Goal: Task Accomplishment & Management: Complete application form

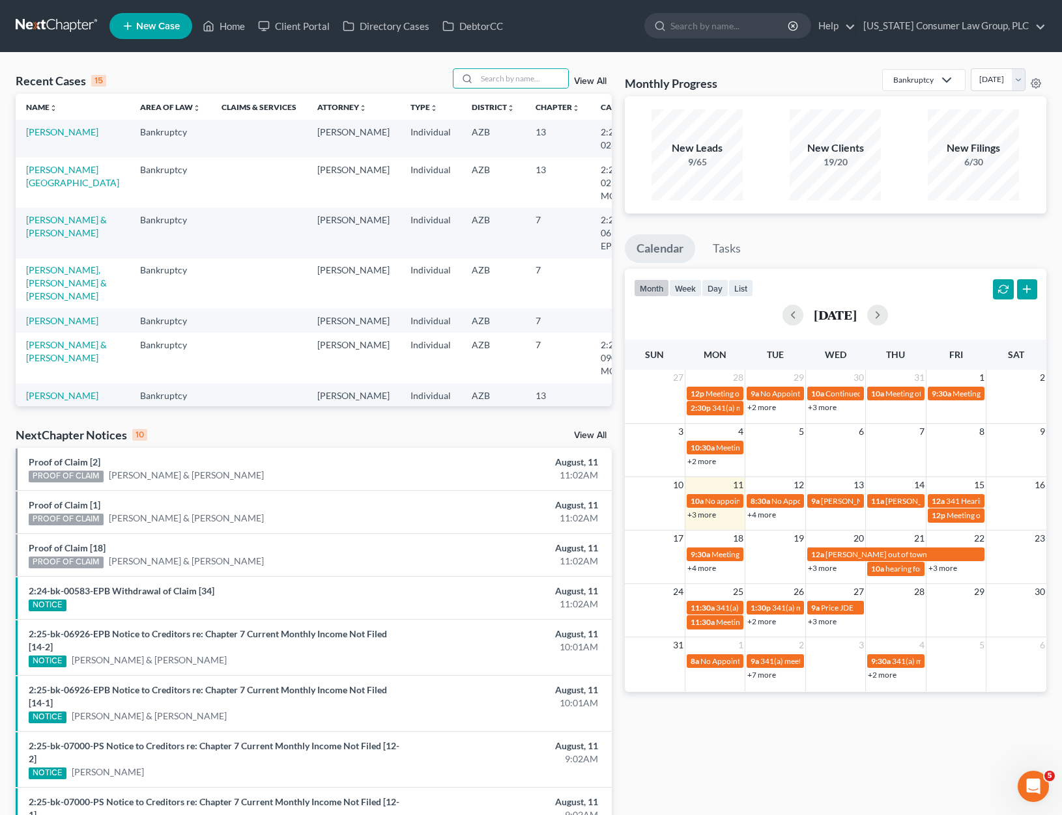
click at [496, 82] on input "search" at bounding box center [522, 78] width 91 height 19
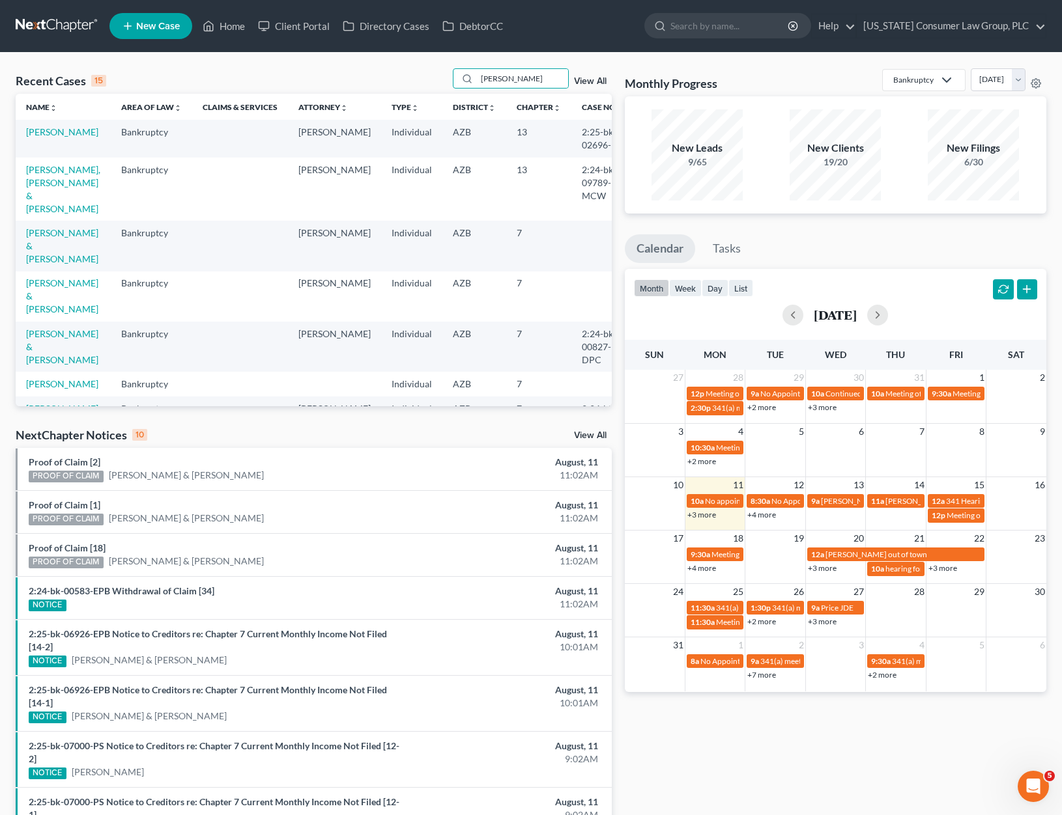
type input "[PERSON_NAME]"
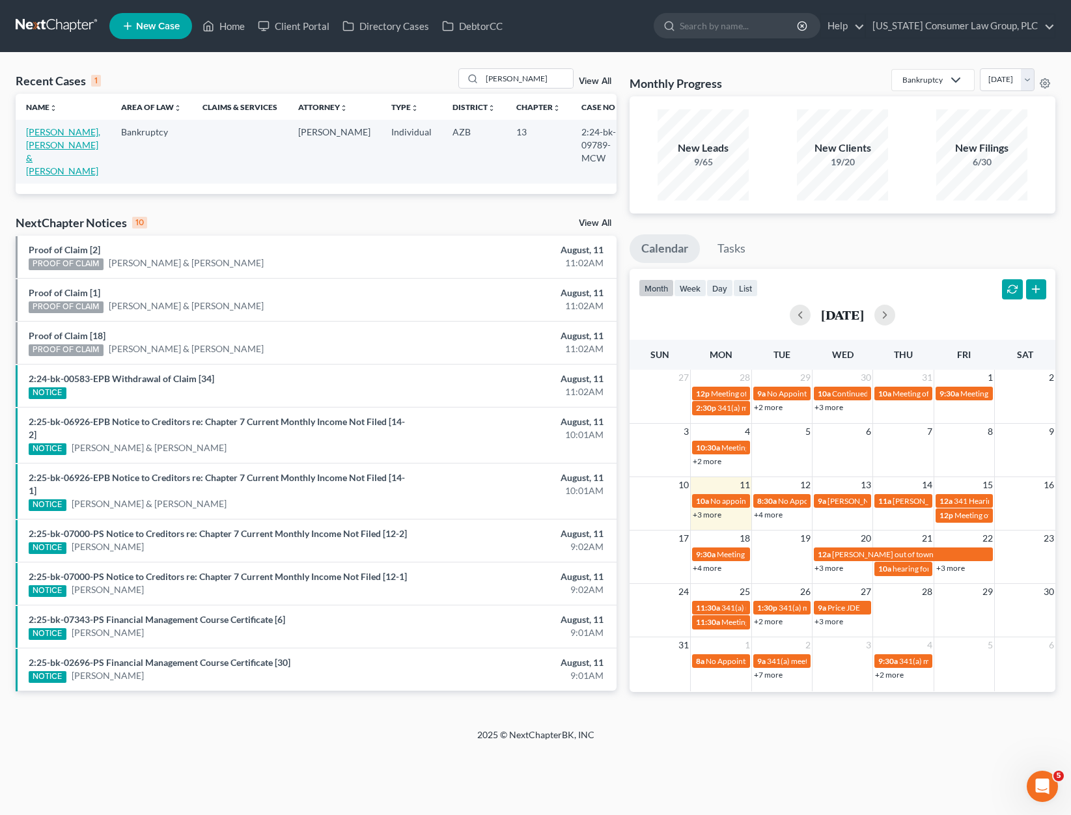
click at [46, 136] on link "[PERSON_NAME], [PERSON_NAME] & [PERSON_NAME]" at bounding box center [63, 151] width 74 height 50
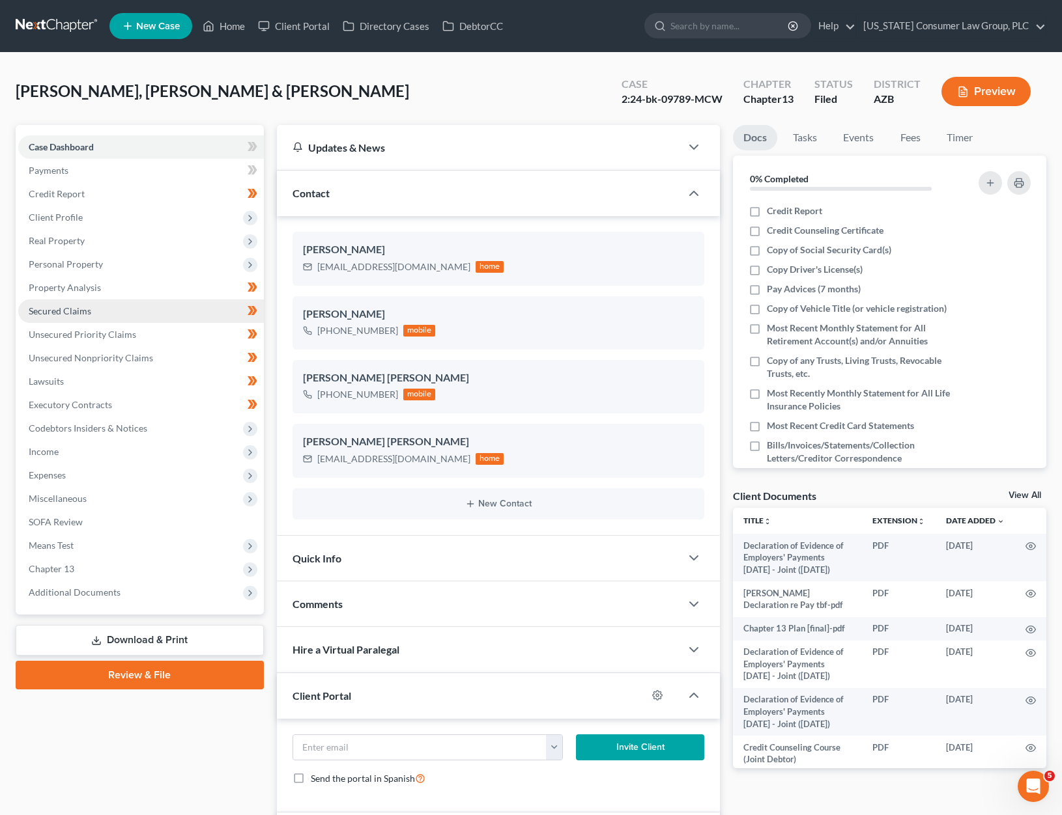
click at [78, 304] on link "Secured Claims" at bounding box center [141, 311] width 246 height 23
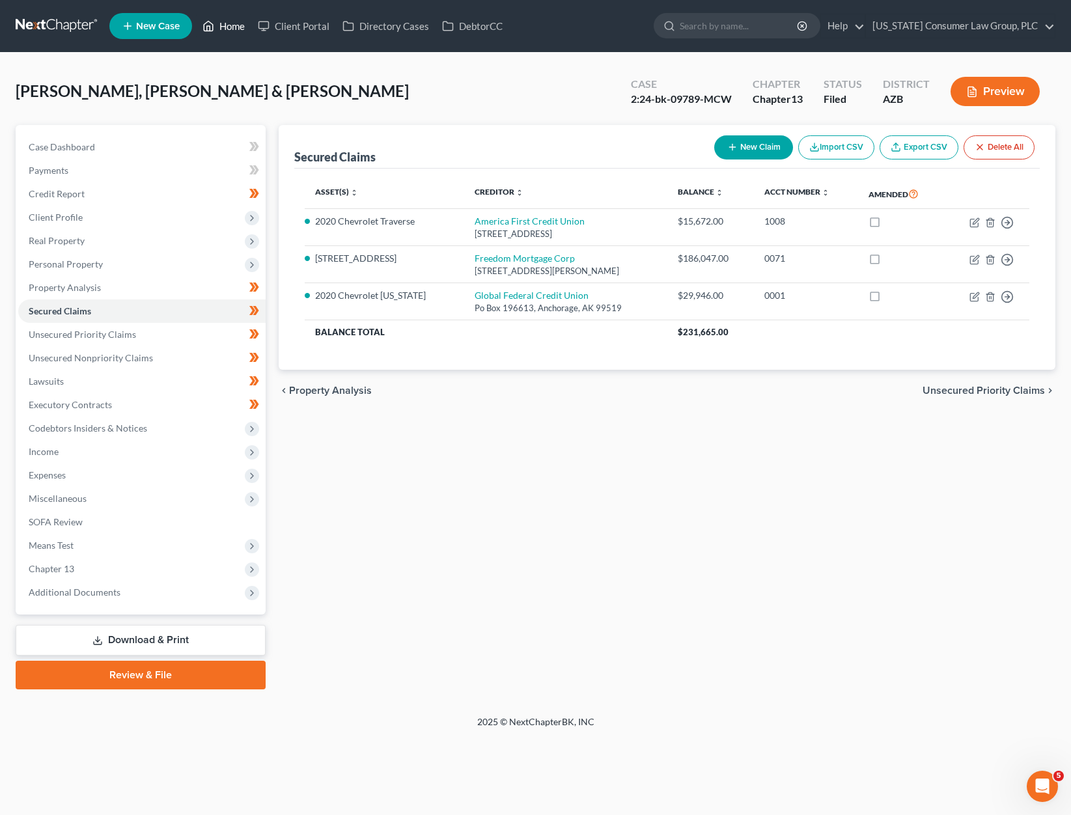
click at [223, 25] on link "Home" at bounding box center [223, 25] width 55 height 23
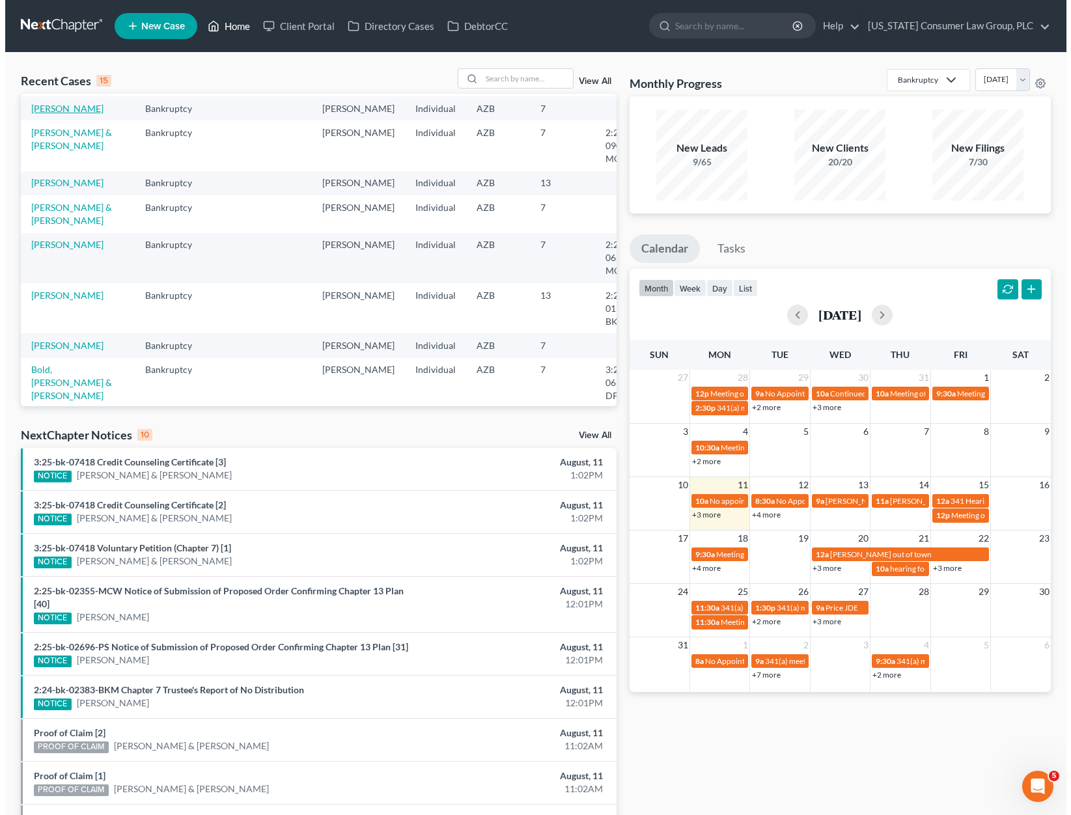
scroll to position [315, 0]
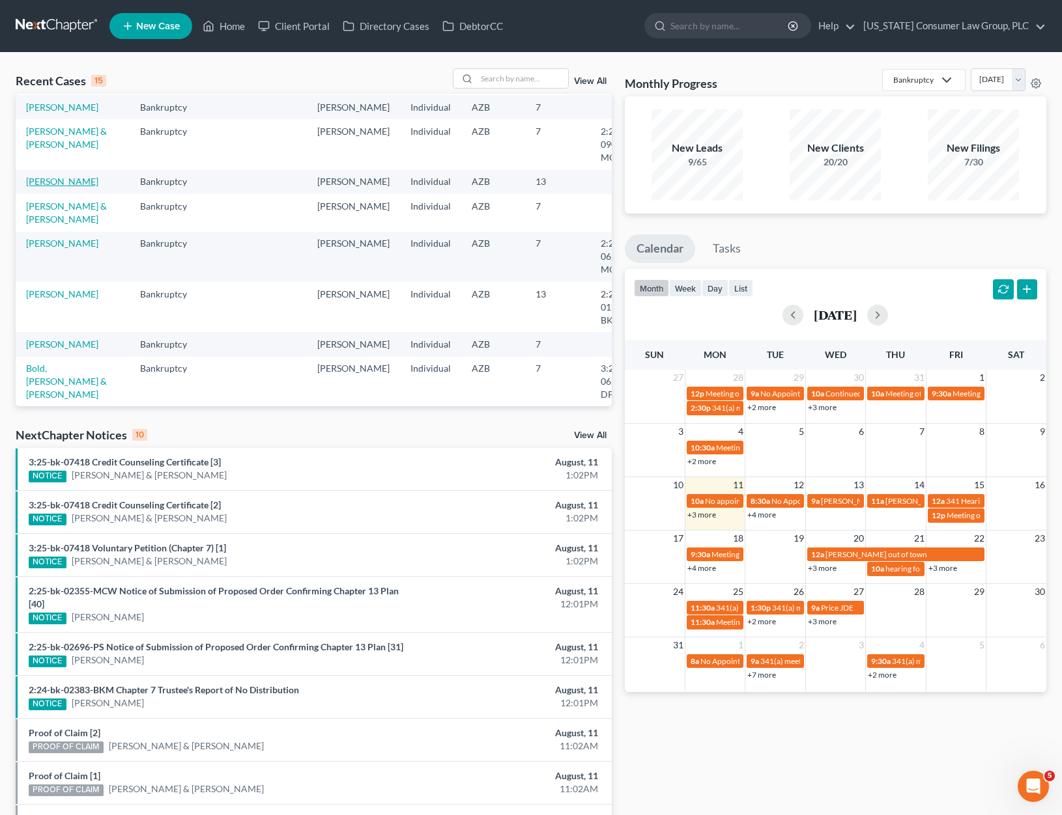
click at [68, 187] on link "[PERSON_NAME]" at bounding box center [62, 181] width 72 height 11
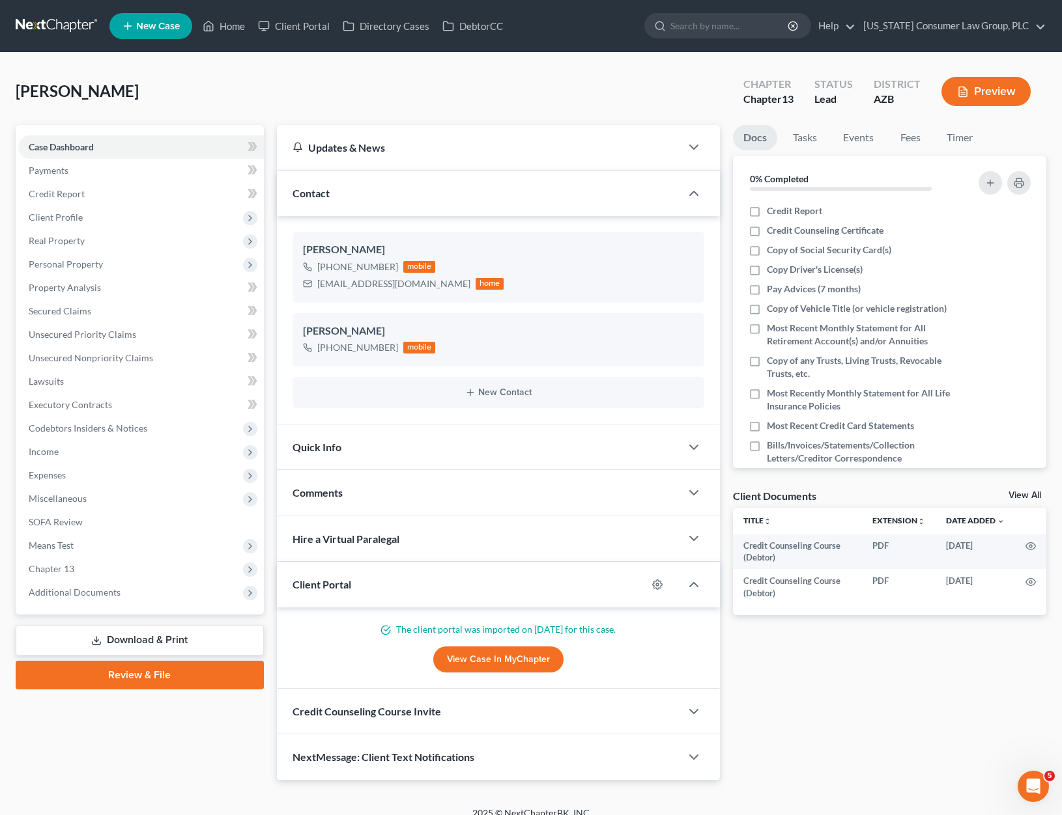
click at [135, 679] on link "Review & File" at bounding box center [140, 675] width 248 height 29
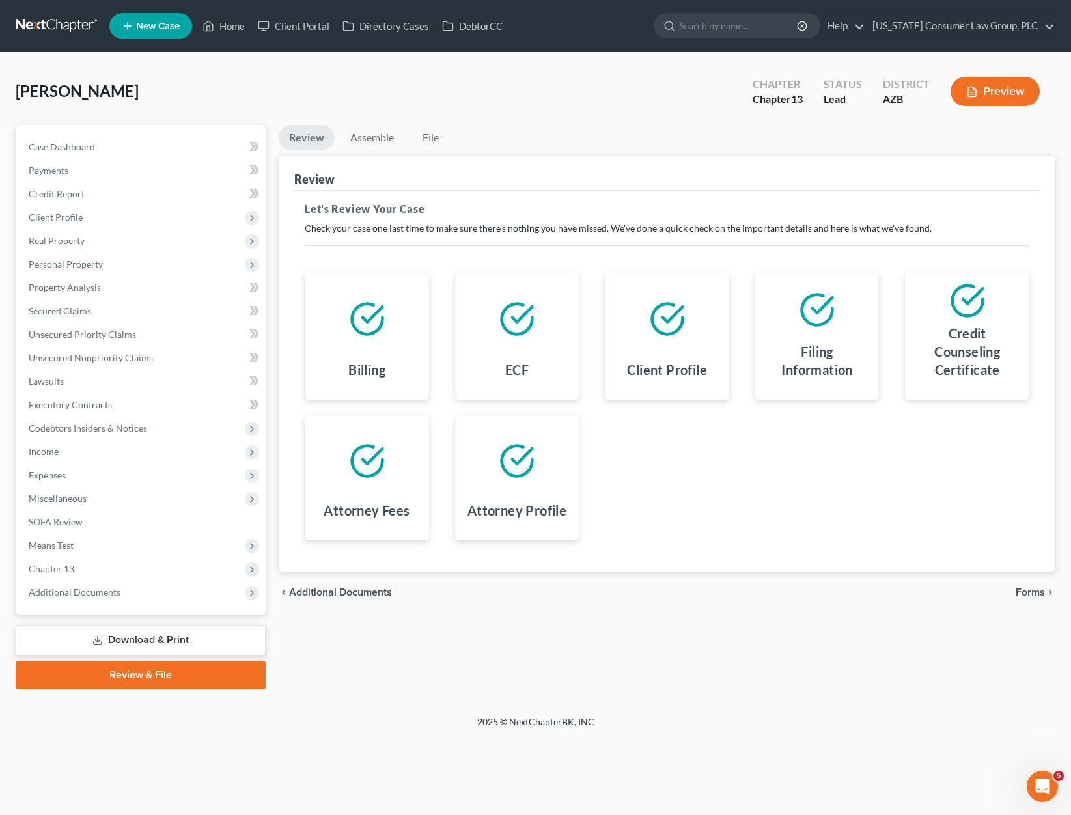
click at [1039, 589] on span "Forms" at bounding box center [1030, 592] width 29 height 10
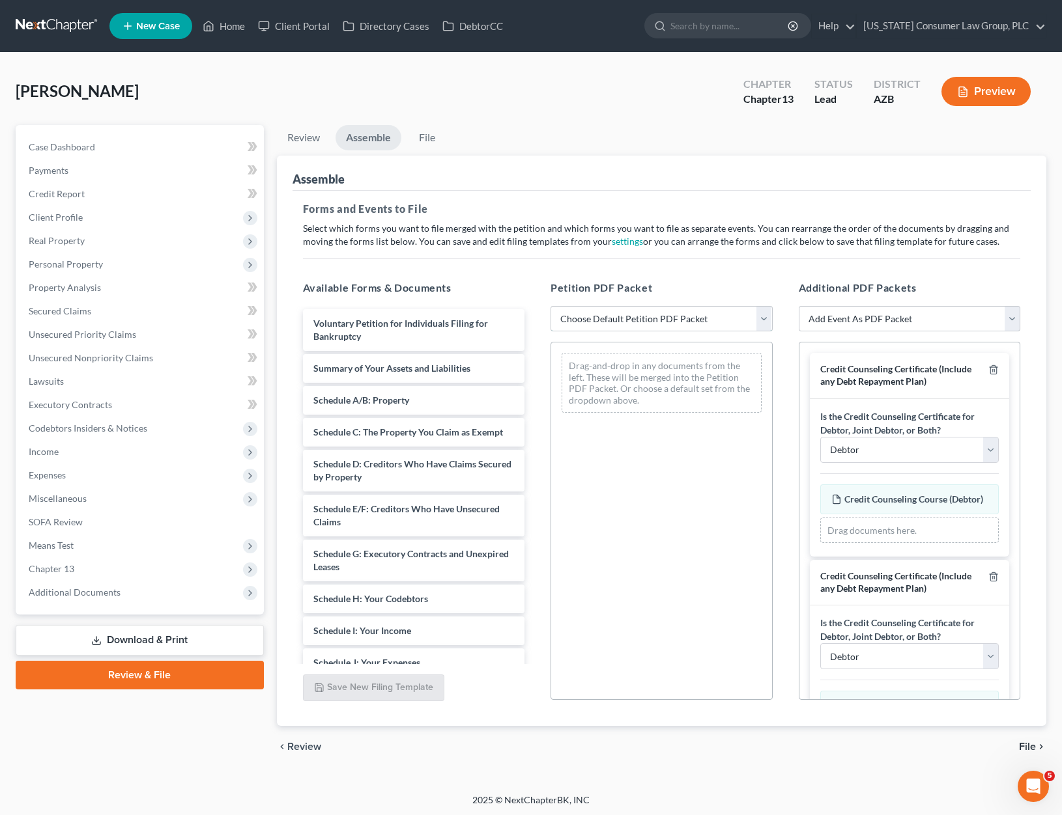
click at [769, 311] on select "Choose Default Petition PDF Packet Complete Bankruptcy Petition (all forms and …" at bounding box center [661, 319] width 222 height 26
select select "1"
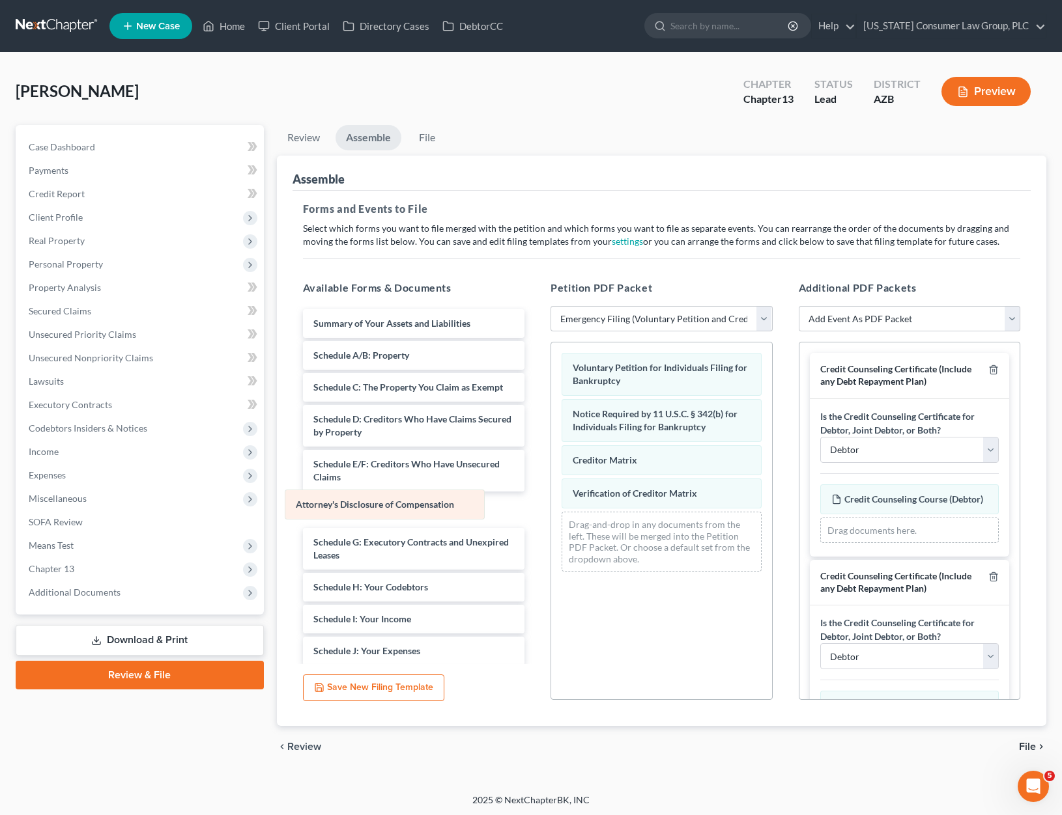
drag, startPoint x: 685, startPoint y: 515, endPoint x: 408, endPoint y: 493, distance: 277.7
click at [551, 493] on div "Attorney's Disclosure of Compensation Voluntary Petition for Individuals Filing…" at bounding box center [661, 463] width 221 height 240
click at [1021, 744] on span "File" at bounding box center [1027, 747] width 17 height 10
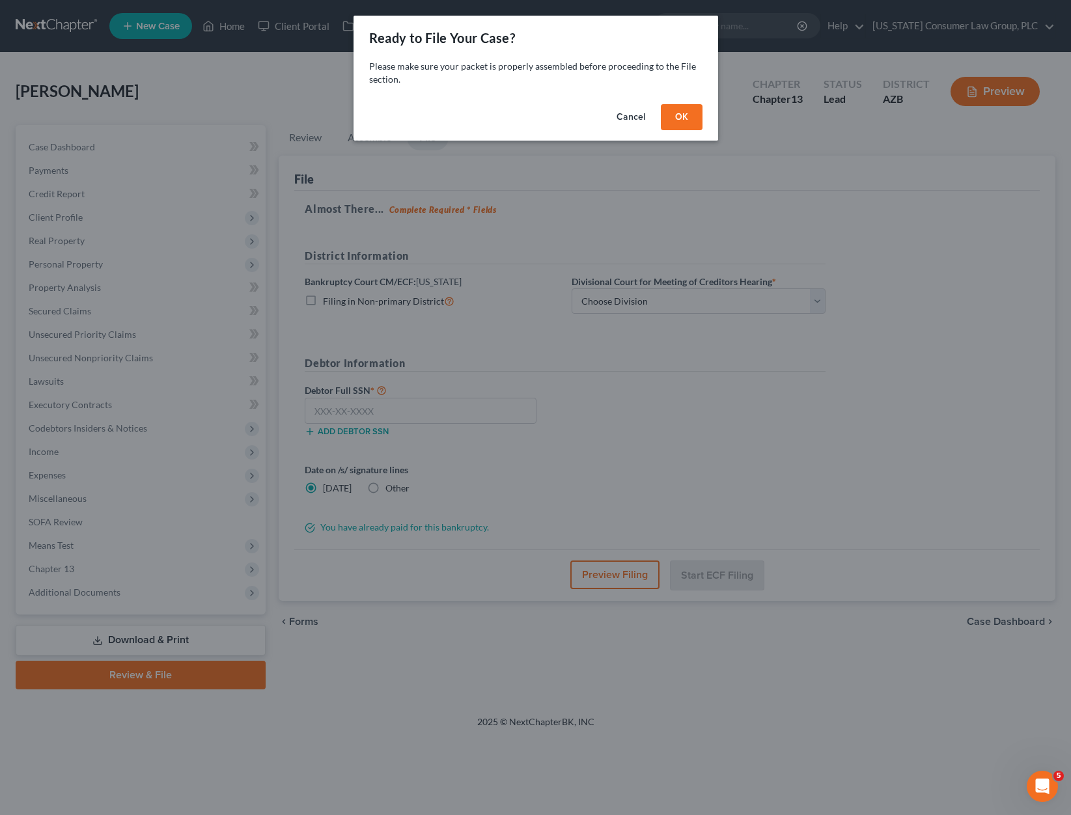
click at [682, 113] on button "OK" at bounding box center [682, 117] width 42 height 26
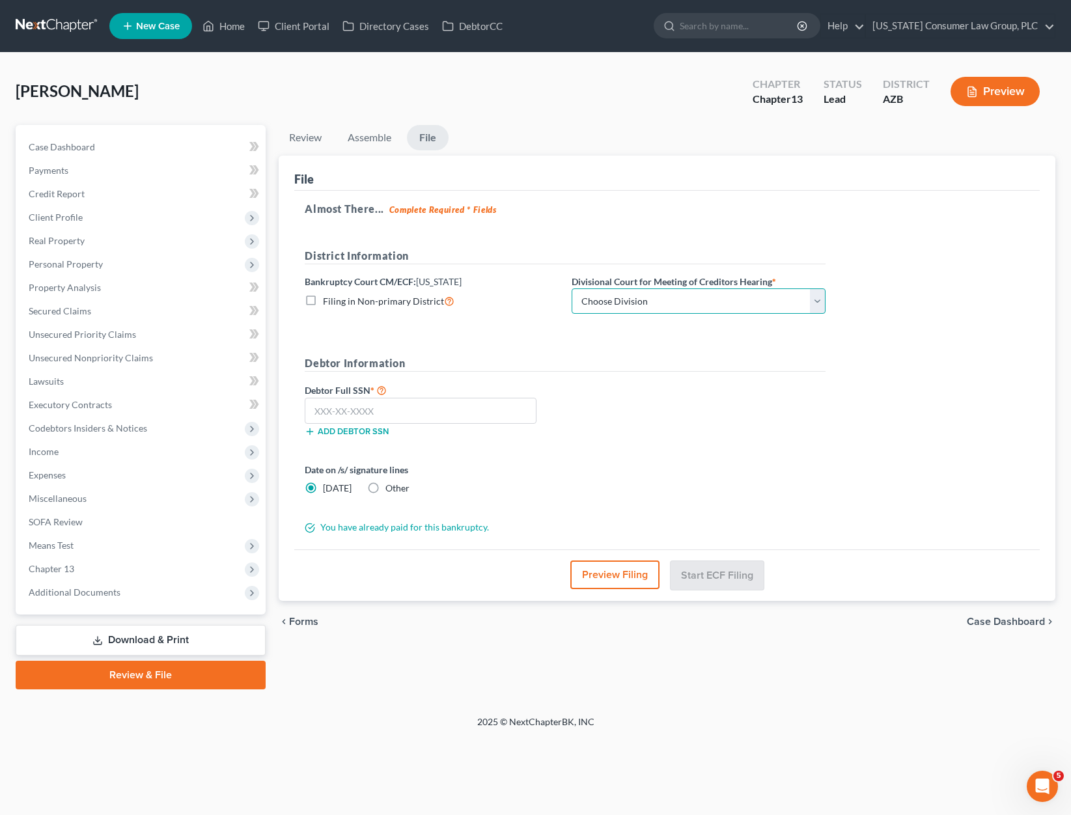
click at [824, 300] on select "Choose Division Phoenix [GEOGRAPHIC_DATA] [PERSON_NAME]" at bounding box center [699, 302] width 254 height 26
select select "0"
click at [363, 409] on input "text" at bounding box center [421, 411] width 232 height 26
type input "520-02-4345"
click at [728, 574] on button "Start ECF Filing" at bounding box center [717, 575] width 93 height 29
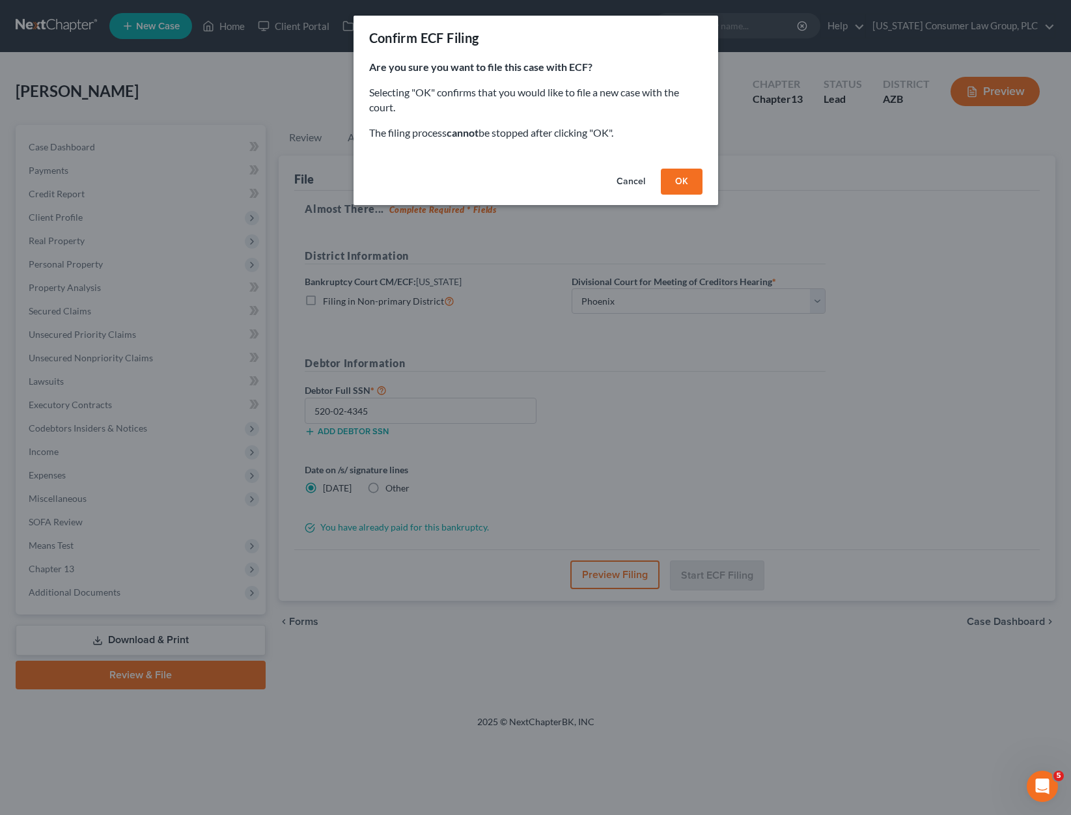
click at [672, 182] on button "OK" at bounding box center [682, 182] width 42 height 26
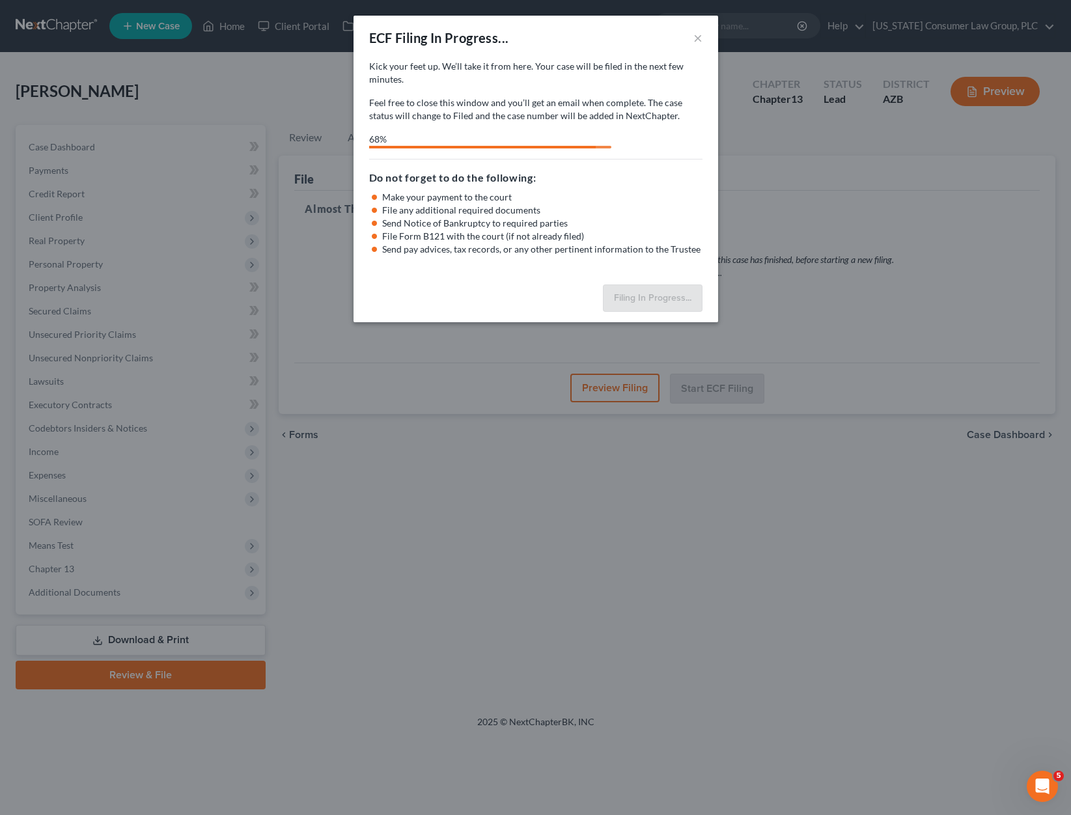
select select "0"
